Goal: Navigation & Orientation: Go to known website

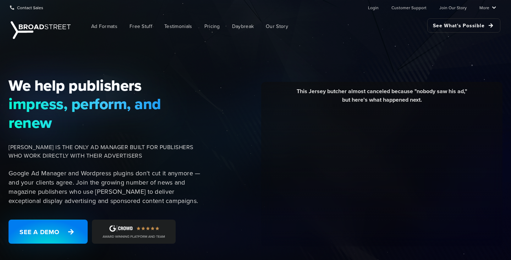
click at [6, 83] on div "We help publishers impress, perform, and renew [PERSON_NAME] IS THE ONLY AD MAN…" at bounding box center [108, 164] width 209 height 176
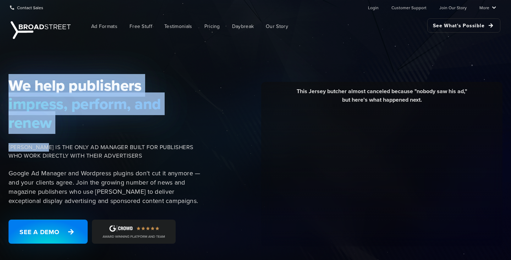
drag, startPoint x: 6, startPoint y: 83, endPoint x: 72, endPoint y: 139, distance: 87.1
click at [72, 140] on div "We help publishers impress, perform, and renew [PERSON_NAME] IS THE ONLY AD MAN…" at bounding box center [108, 164] width 209 height 176
click at [72, 139] on div "We help publishers impress, perform, and renew [PERSON_NAME] IS THE ONLY AD MAN…" at bounding box center [108, 164] width 209 height 176
